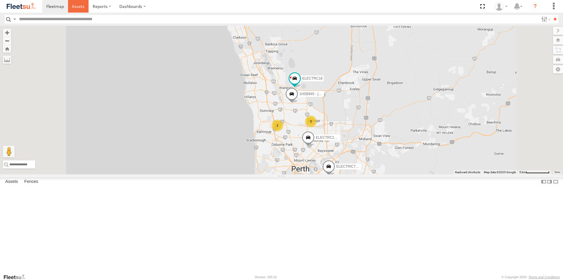
click at [76, 7] on span at bounding box center [78, 7] width 13 height 6
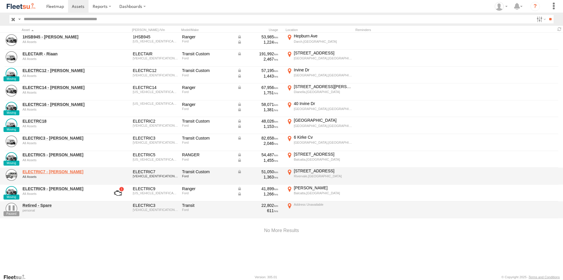
click at [47, 172] on link "ELECTRIC7 - [PERSON_NAME]" at bounding box center [63, 171] width 80 height 5
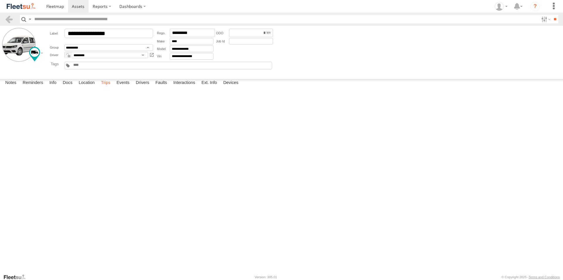
click at [107, 87] on label "Trips" at bounding box center [105, 83] width 15 height 8
click at [82, 2] on link at bounding box center [78, 6] width 21 height 13
